Goal: Task Accomplishment & Management: Manage account settings

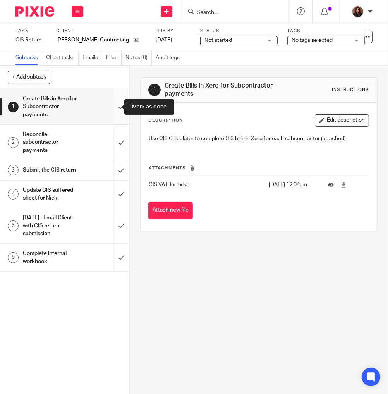
click at [111, 105] on input "submit" at bounding box center [64, 106] width 129 height 35
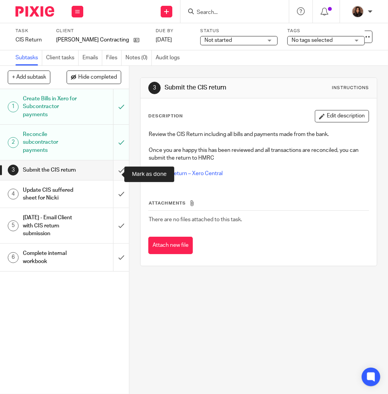
click at [115, 172] on input "submit" at bounding box center [64, 169] width 129 height 19
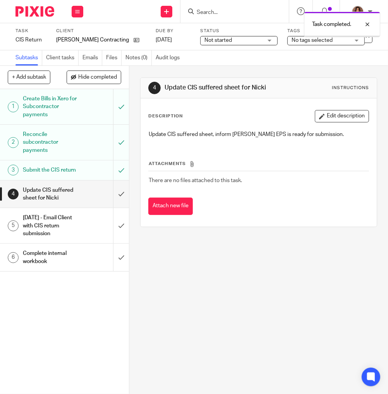
click at [210, 40] on span "Not started" at bounding box center [219, 40] width 28 height 5
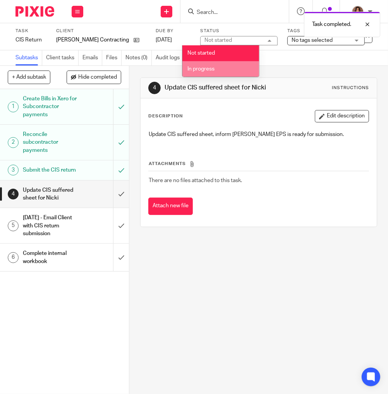
click at [211, 69] on span "In progress" at bounding box center [200, 68] width 27 height 5
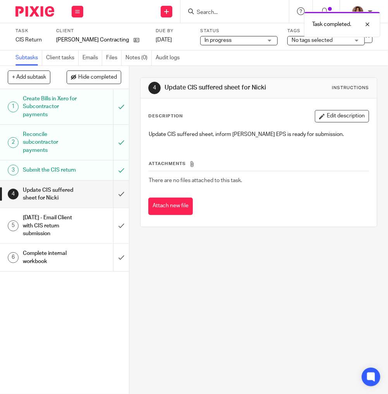
click at [240, 51] on div "Subtasks Client tasks Emails Files Notes (0) Audit logs" at bounding box center [194, 57] width 388 height 15
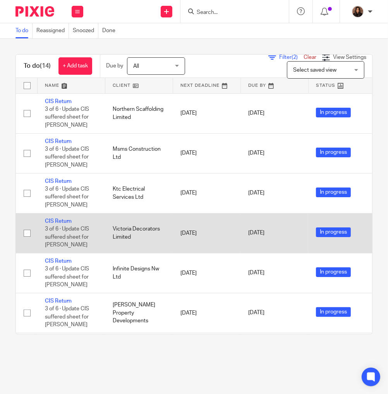
scroll to position [110, 0]
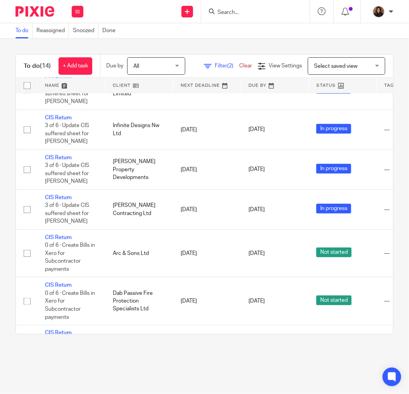
scroll to position [215, 0]
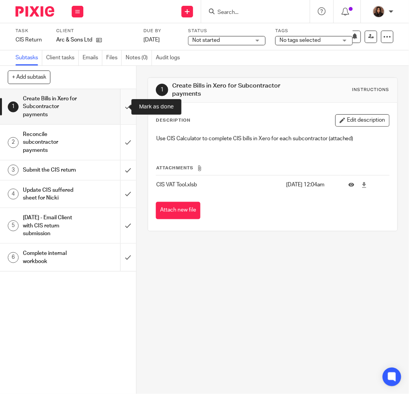
click at [117, 107] on input "submit" at bounding box center [68, 106] width 136 height 35
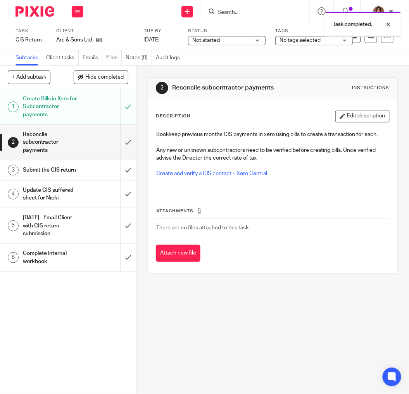
click at [123, 142] on input "submit" at bounding box center [68, 142] width 136 height 35
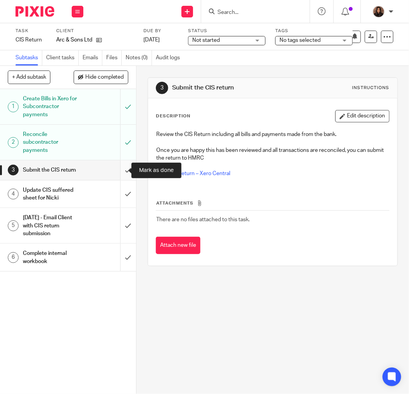
click at [120, 168] on input "submit" at bounding box center [68, 169] width 136 height 19
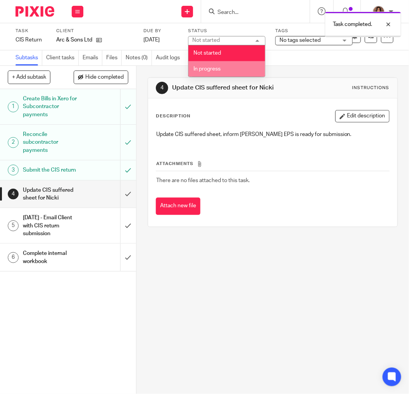
click at [222, 64] on li "In progress" at bounding box center [226, 69] width 77 height 16
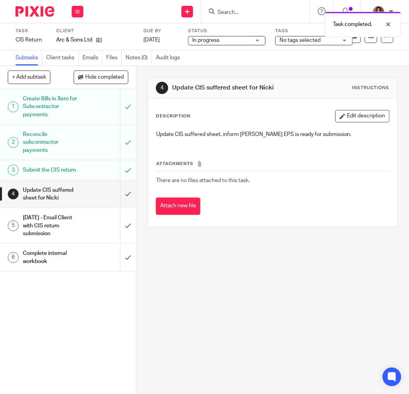
click at [139, 14] on div "Send new email Create task Add client Request signature Get Support Contact via…" at bounding box center [250, 11] width 318 height 23
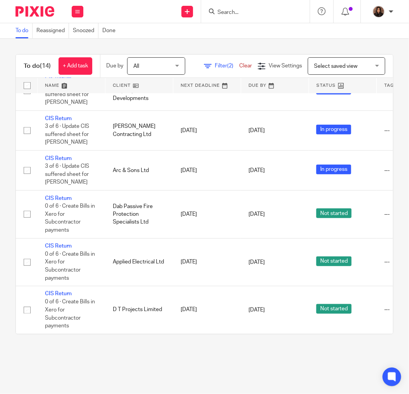
scroll to position [287, 0]
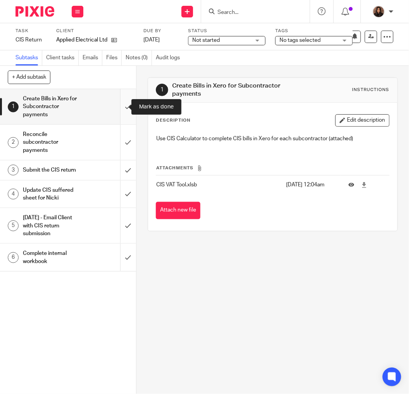
click at [119, 105] on input "submit" at bounding box center [68, 106] width 136 height 35
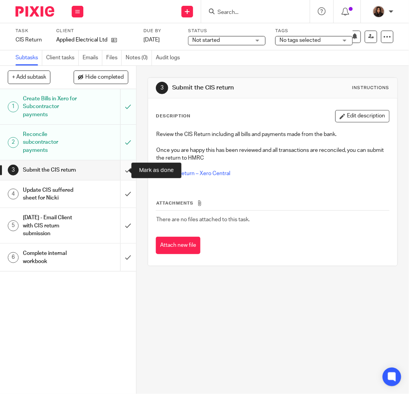
click at [118, 170] on input "submit" at bounding box center [68, 169] width 136 height 19
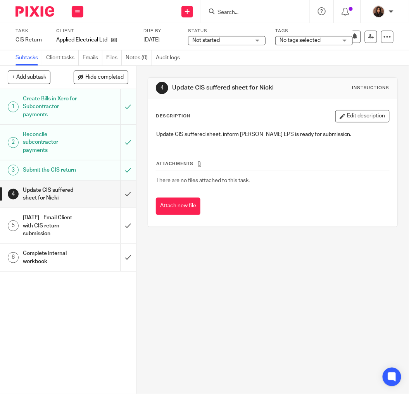
click at [198, 39] on span "Not started" at bounding box center [206, 40] width 28 height 5
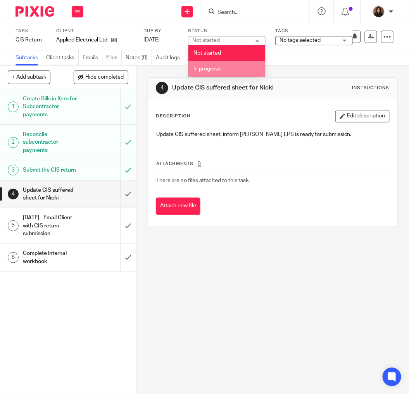
click at [200, 68] on span "In progress" at bounding box center [206, 68] width 27 height 5
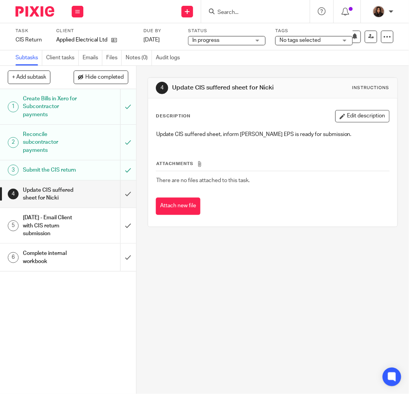
click at [295, 193] on div "Attachments There are no files attached to this task. Attach new file" at bounding box center [273, 179] width 234 height 70
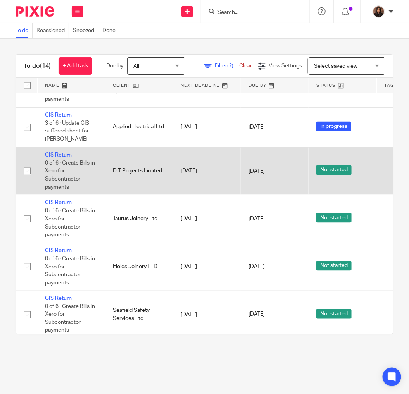
scroll to position [373, 0]
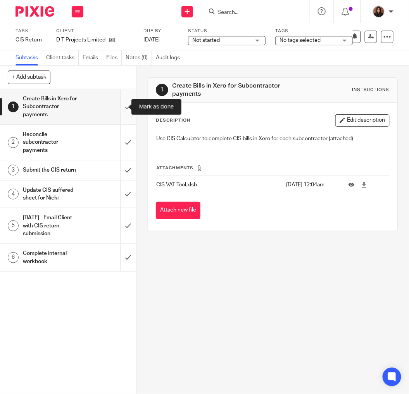
click at [118, 102] on input "submit" at bounding box center [68, 106] width 136 height 35
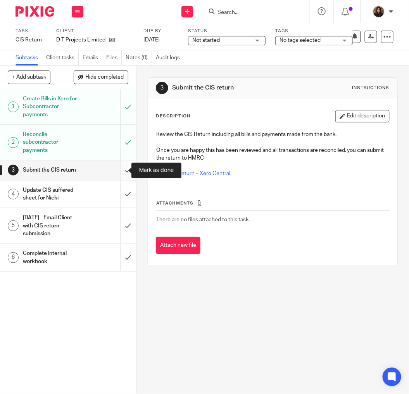
click at [120, 167] on input "submit" at bounding box center [68, 169] width 136 height 19
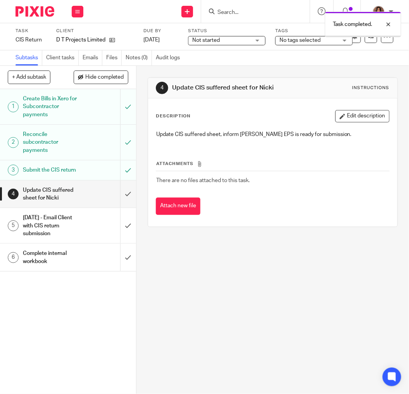
click at [223, 40] on span "Not started" at bounding box center [221, 40] width 58 height 8
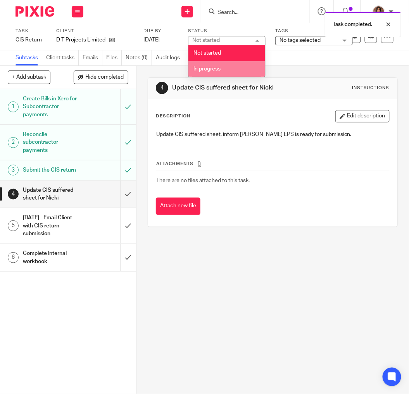
click at [220, 72] on li "In progress" at bounding box center [226, 69] width 77 height 16
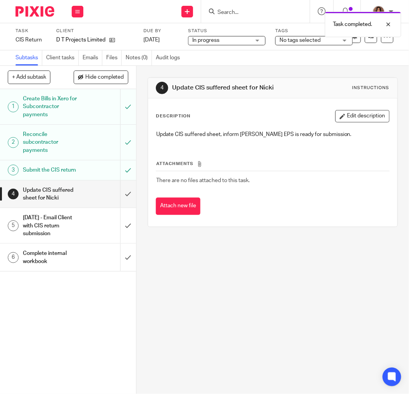
click at [258, 65] on div "Subtasks Client tasks Emails Files Notes (0) Audit logs" at bounding box center [204, 57] width 409 height 15
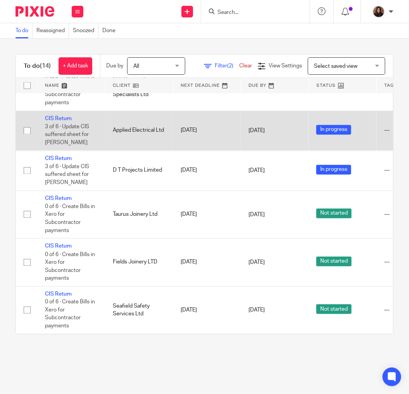
scroll to position [365, 0]
